Goal: Navigation & Orientation: Find specific page/section

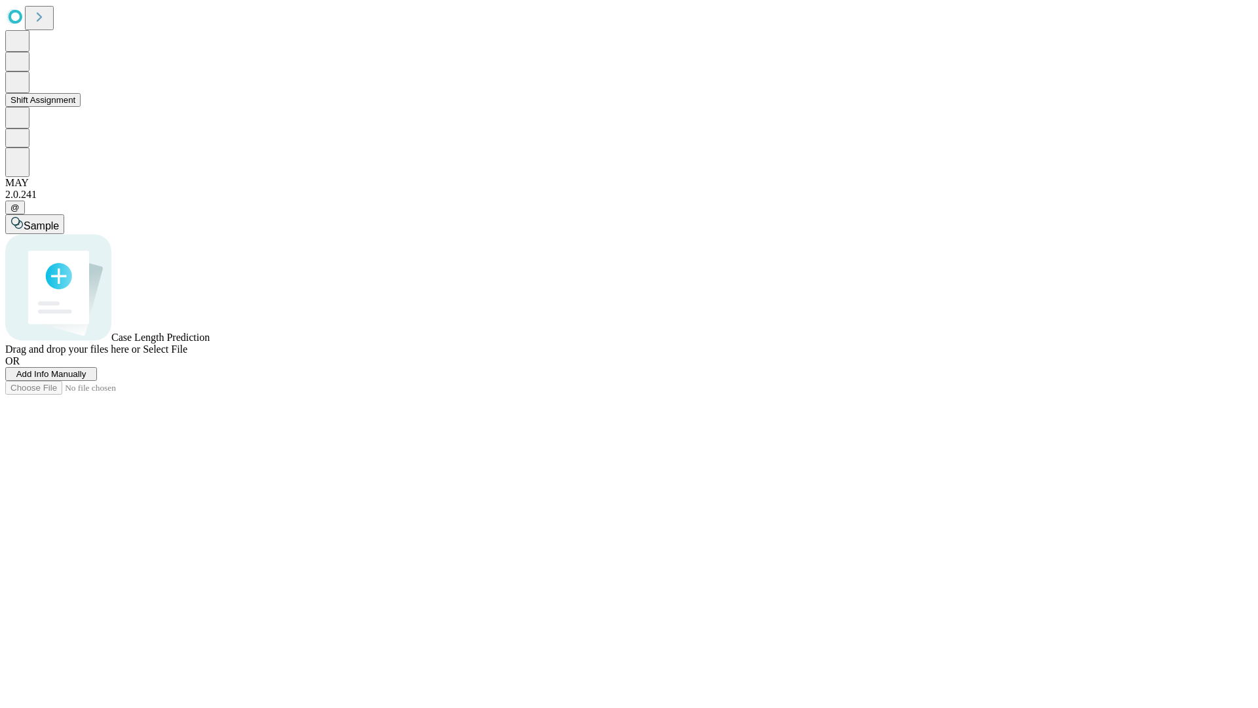
click at [81, 107] on button "Shift Assignment" at bounding box center [42, 100] width 75 height 14
